Goal: Task Accomplishment & Management: Manage account settings

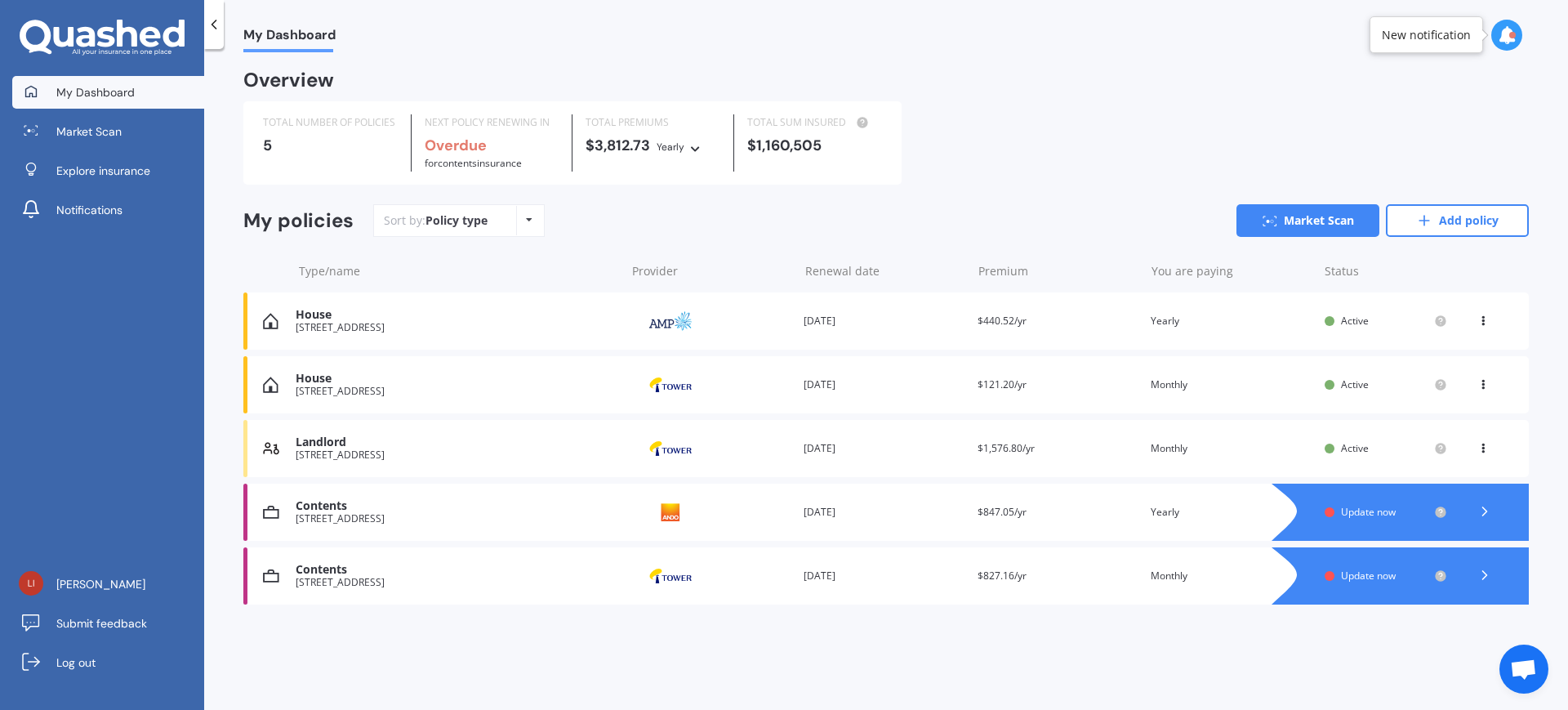
click at [1487, 514] on icon at bounding box center [1484, 511] width 16 height 16
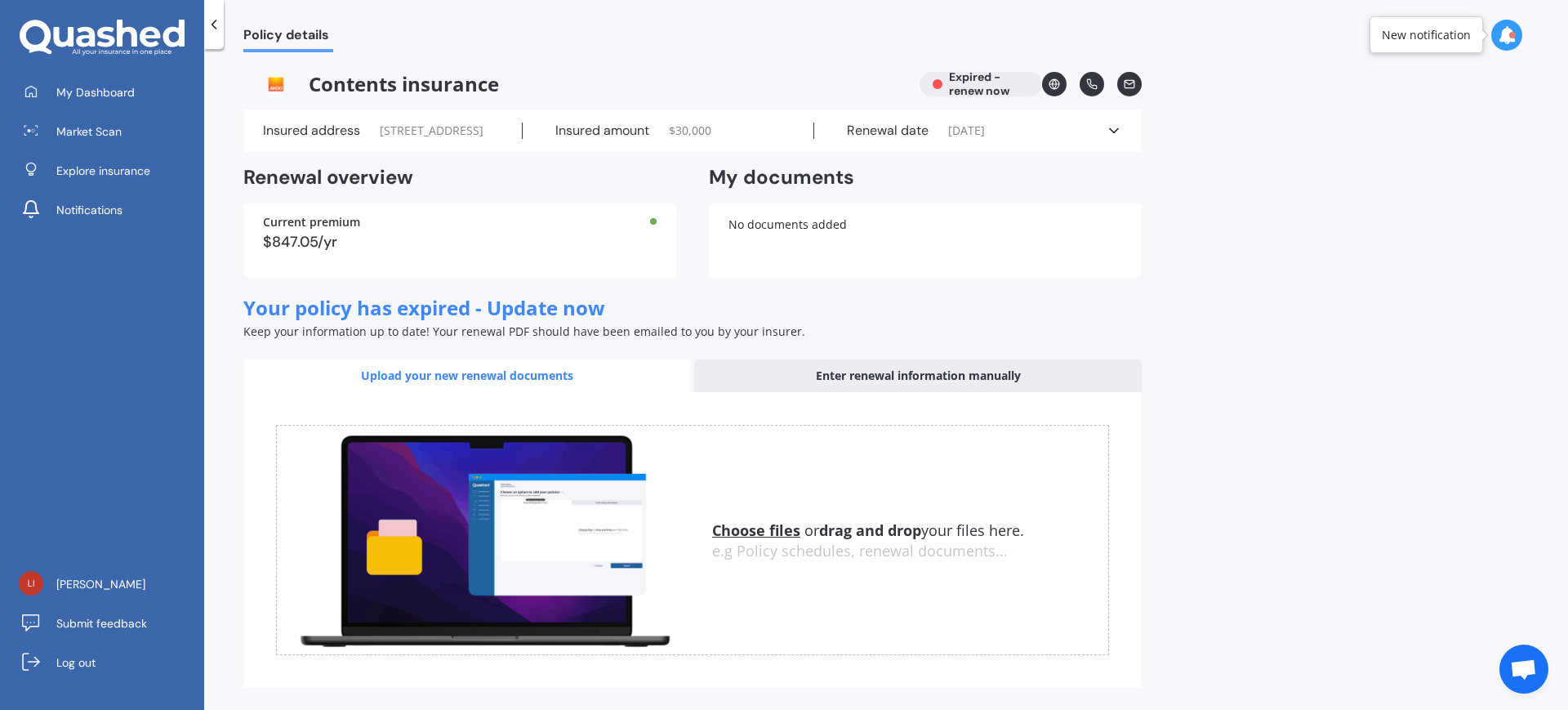
click at [1115, 139] on icon at bounding box center [1114, 131] width 16 height 16
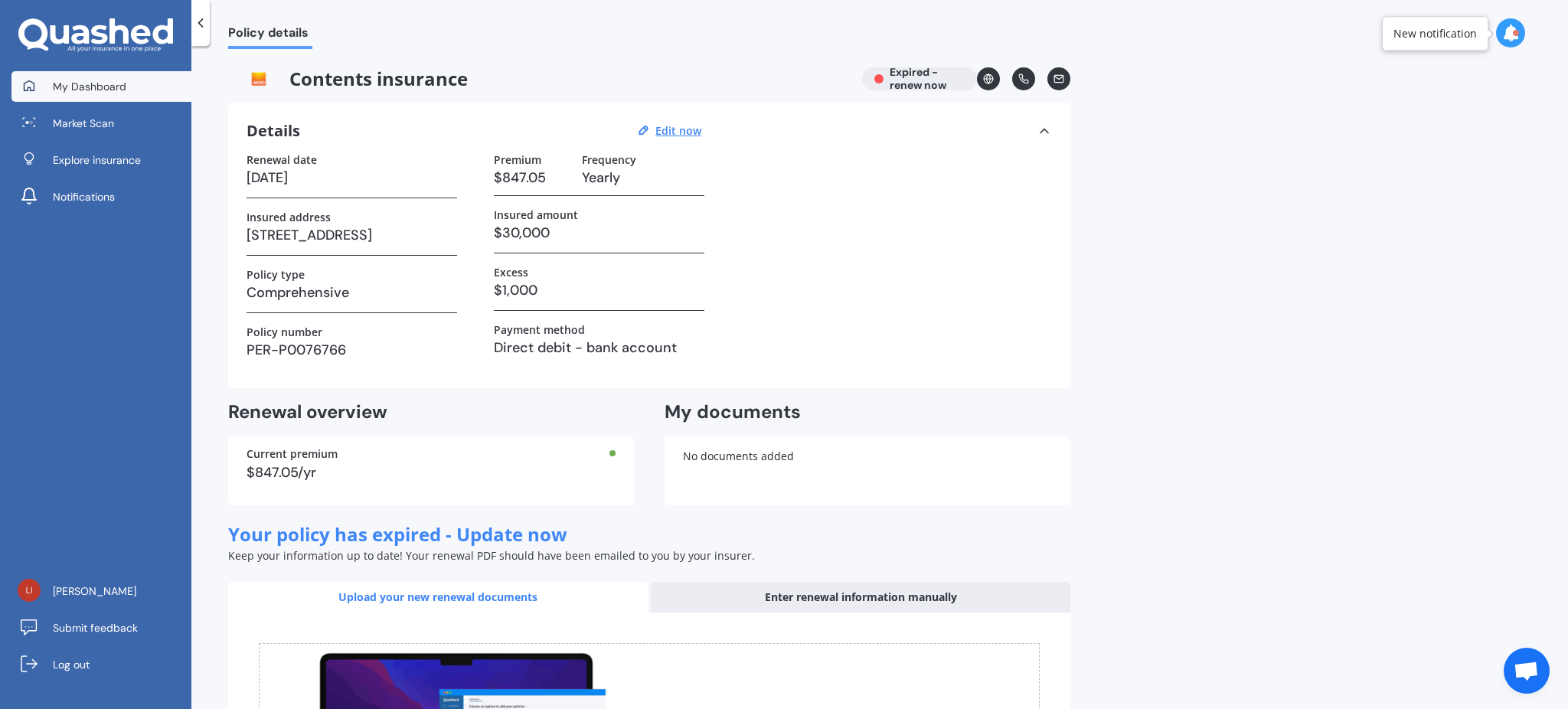
click at [98, 85] on span "My Dashboard" at bounding box center [90, 86] width 74 height 15
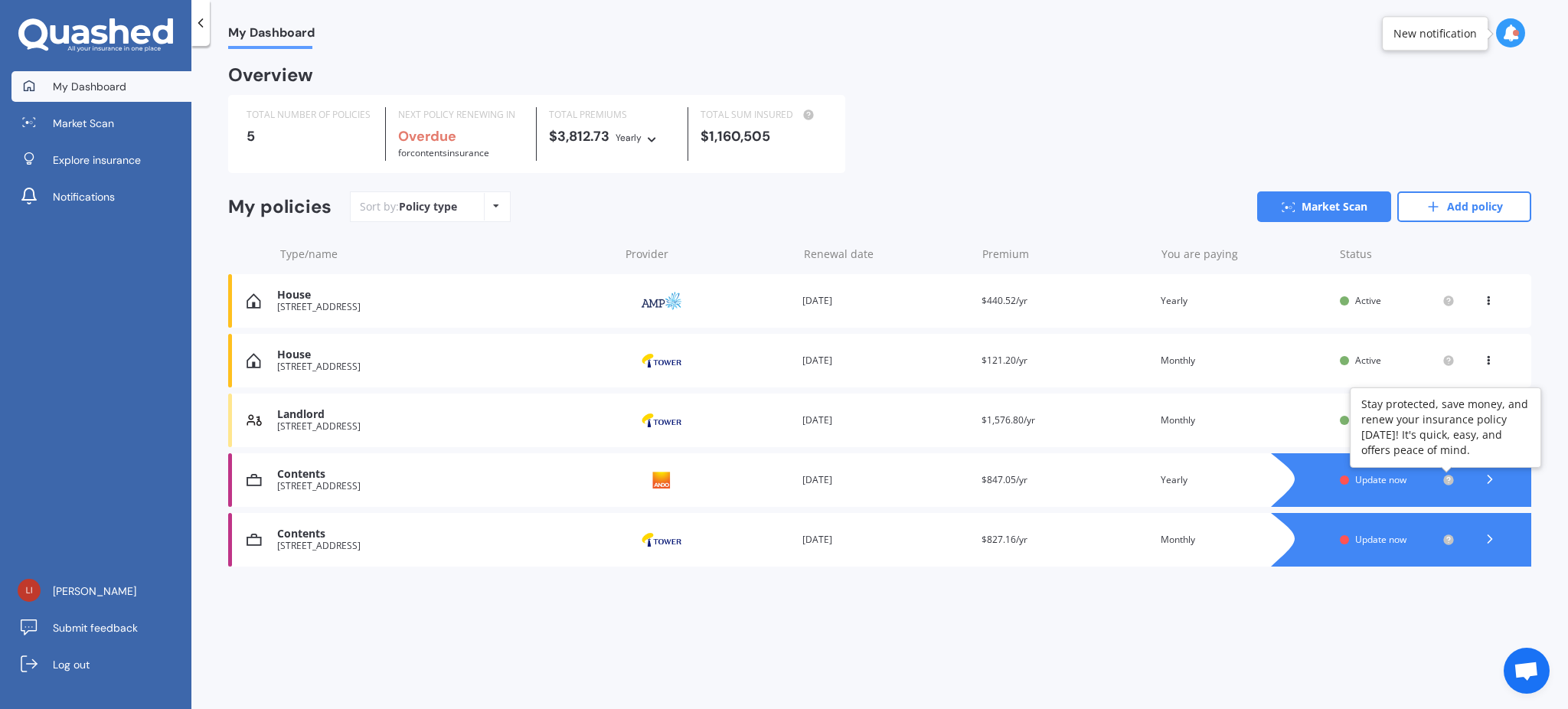
click at [1448, 477] on circle at bounding box center [1447, 479] width 10 height 10
click at [1360, 479] on span "Update now" at bounding box center [1381, 479] width 51 height 13
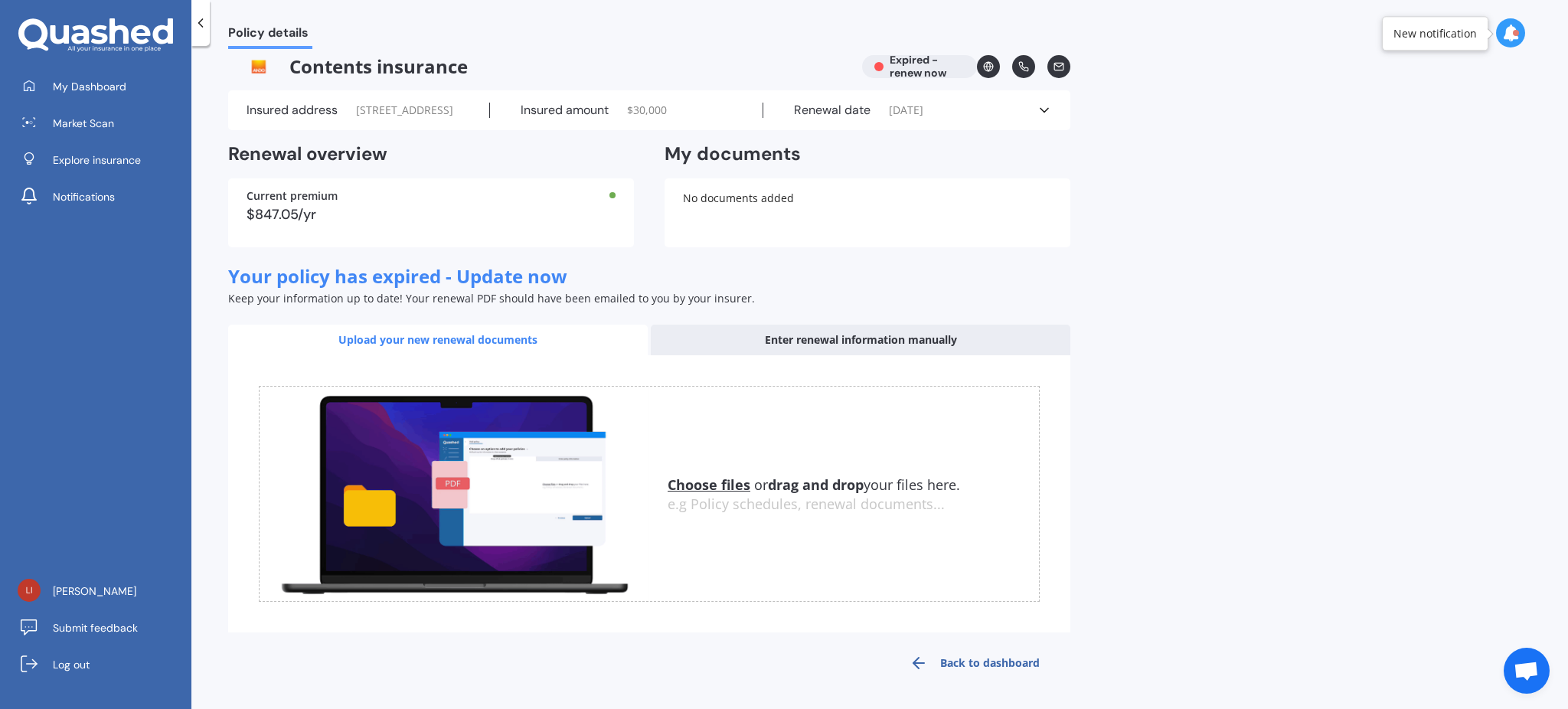
scroll to position [42, 0]
click at [1044, 103] on icon at bounding box center [1044, 110] width 15 height 15
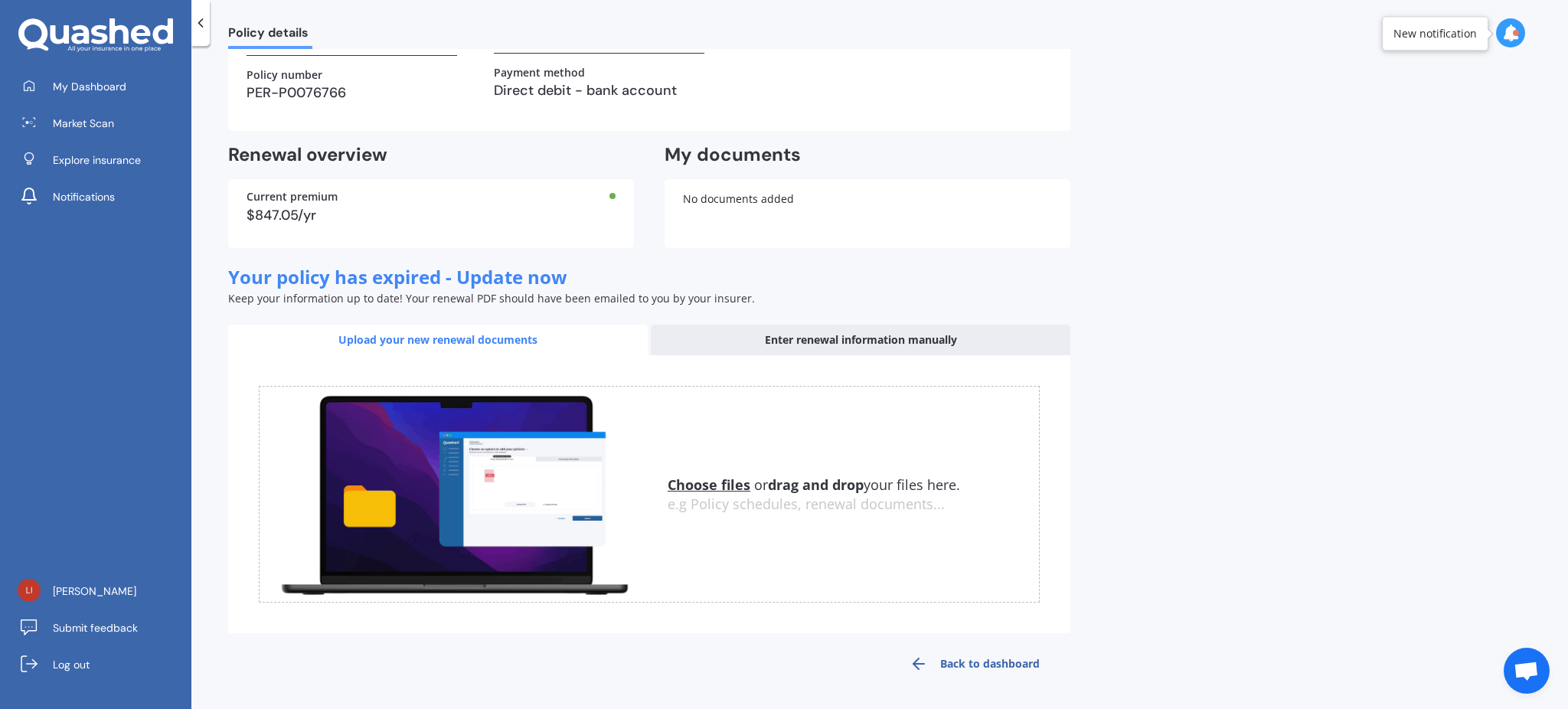
scroll to position [0, 0]
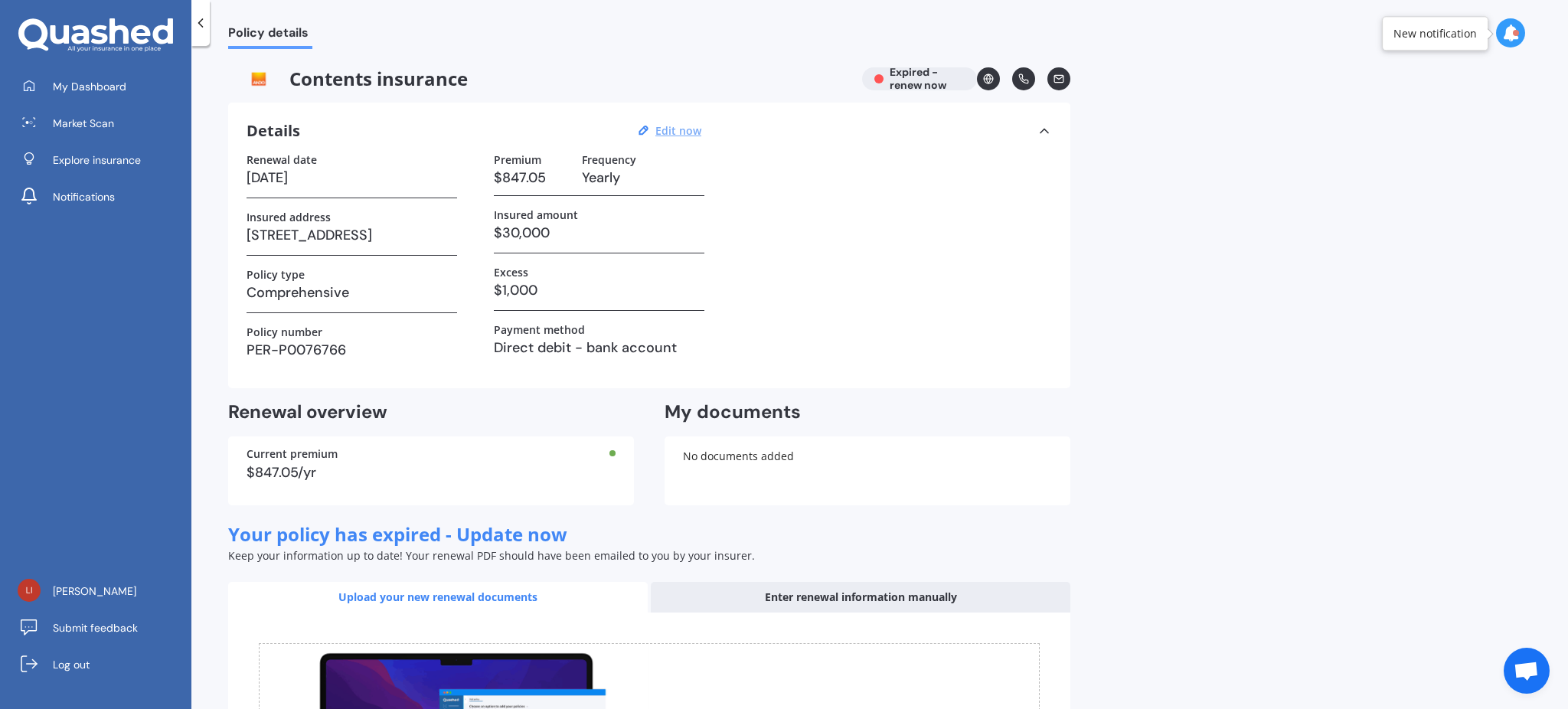
click at [677, 131] on u "Edit now" at bounding box center [678, 131] width 46 height 14
select select "01"
select select "10"
select select "2025"
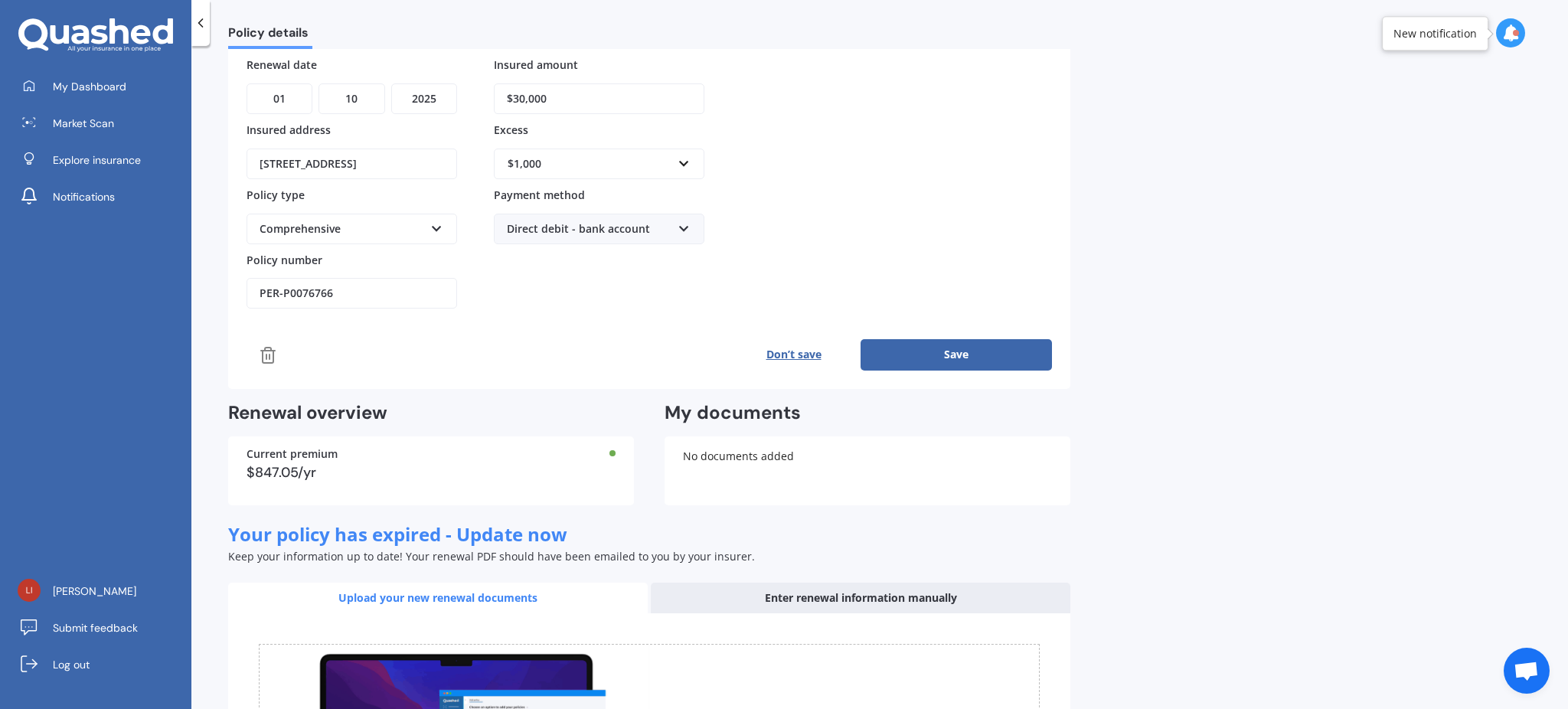
scroll to position [414, 0]
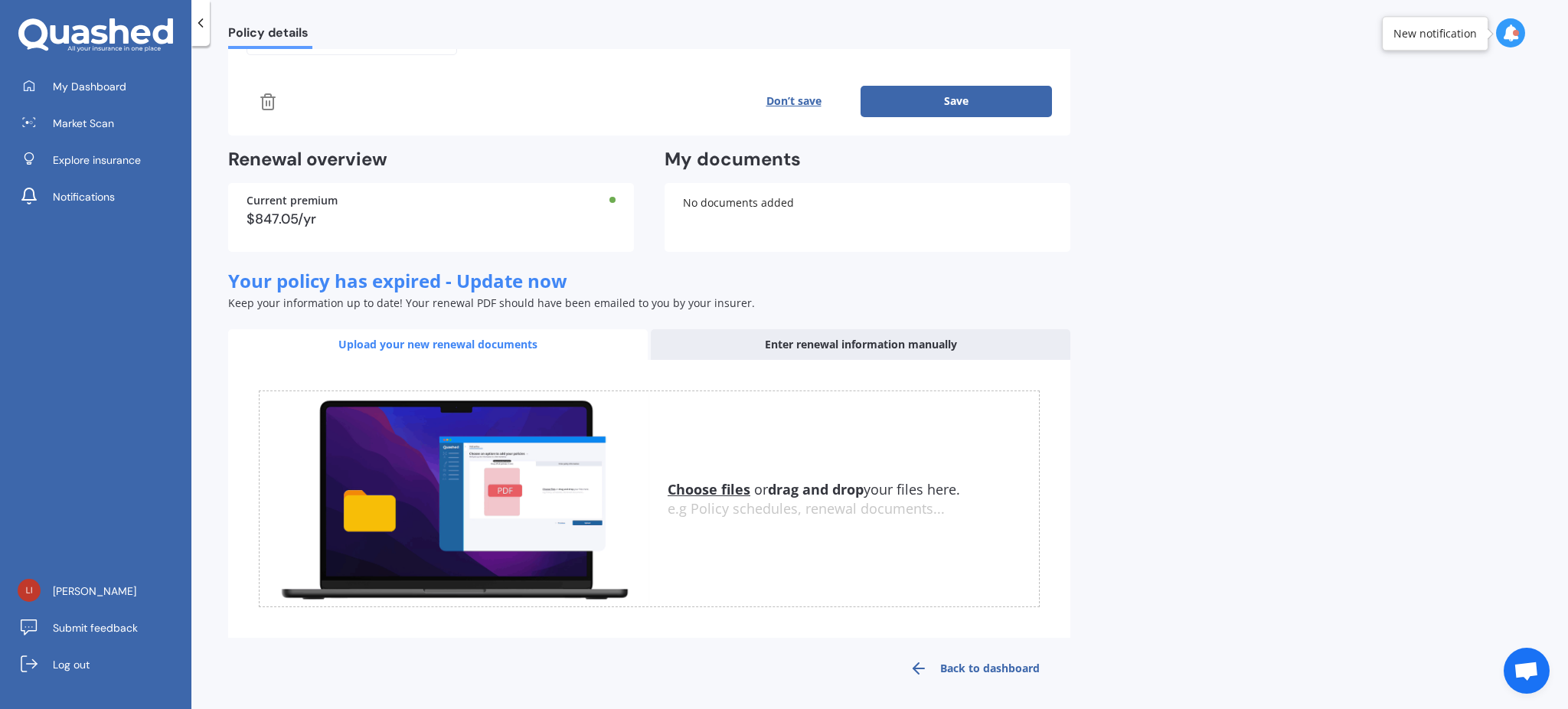
click at [270, 95] on icon at bounding box center [267, 102] width 18 height 18
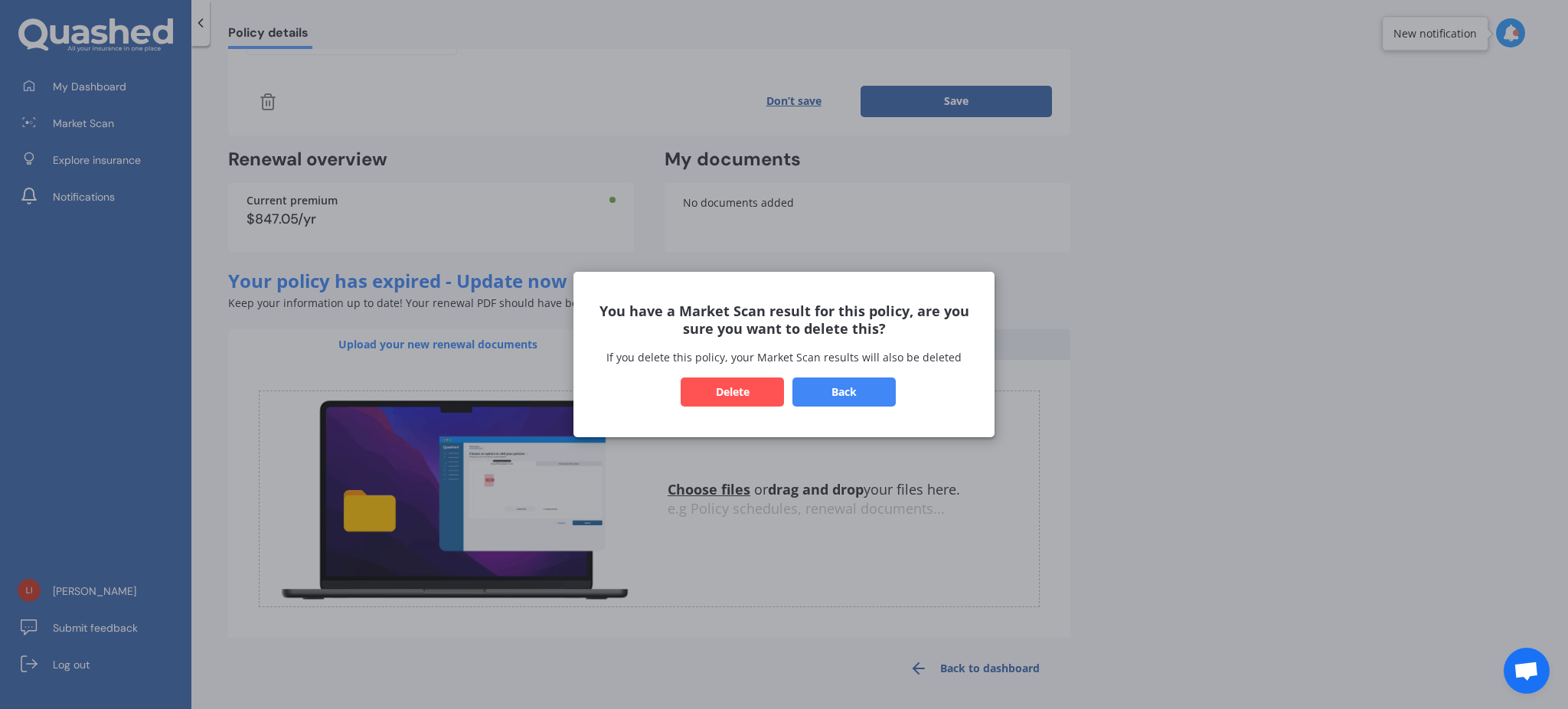
click at [727, 394] on button "Delete" at bounding box center [732, 392] width 104 height 29
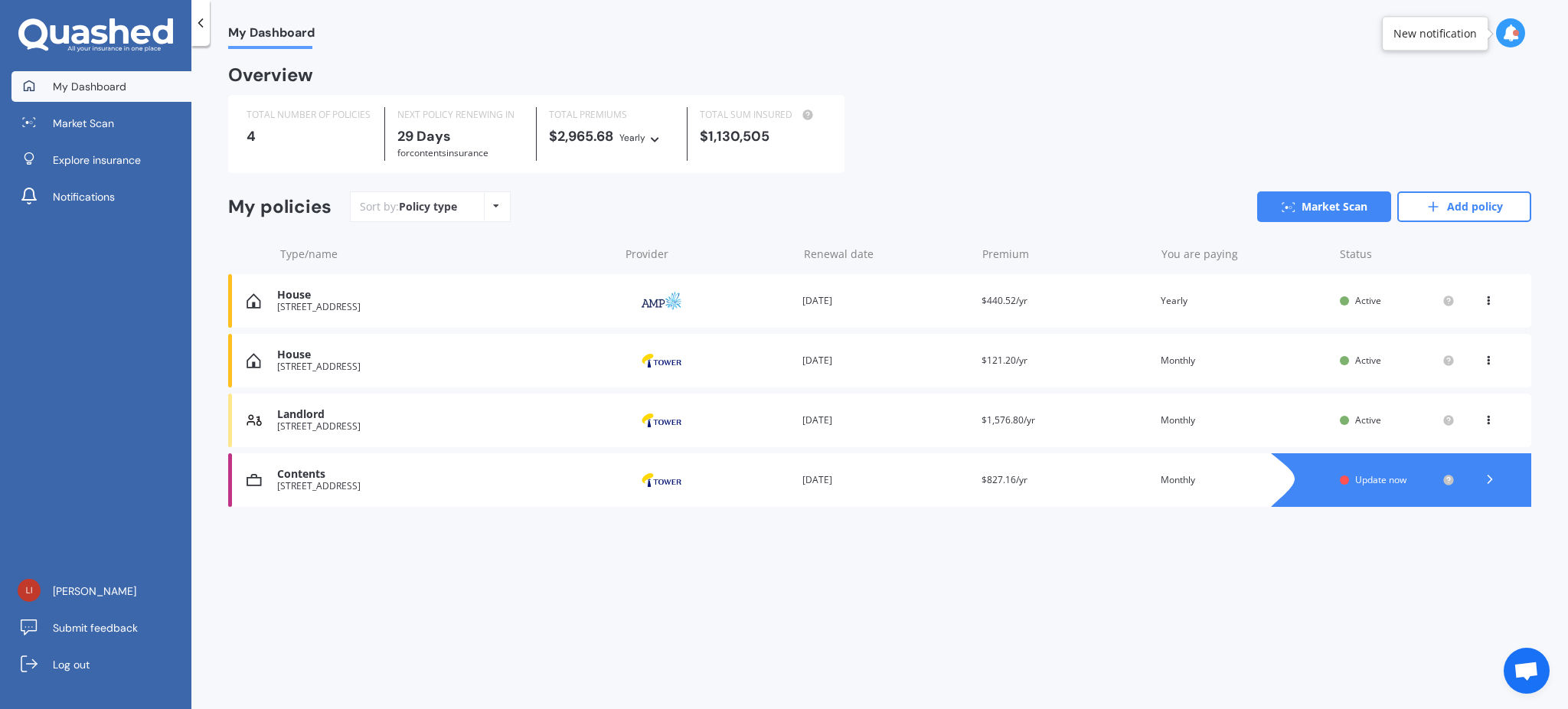
click at [327, 545] on div "My Dashboard Overview TOTAL NUMBER OF POLICIES 4 NEXT POLICY RENEWING [DATE] fo…" at bounding box center [880, 380] width 1377 height 663
